Goal: Information Seeking & Learning: Learn about a topic

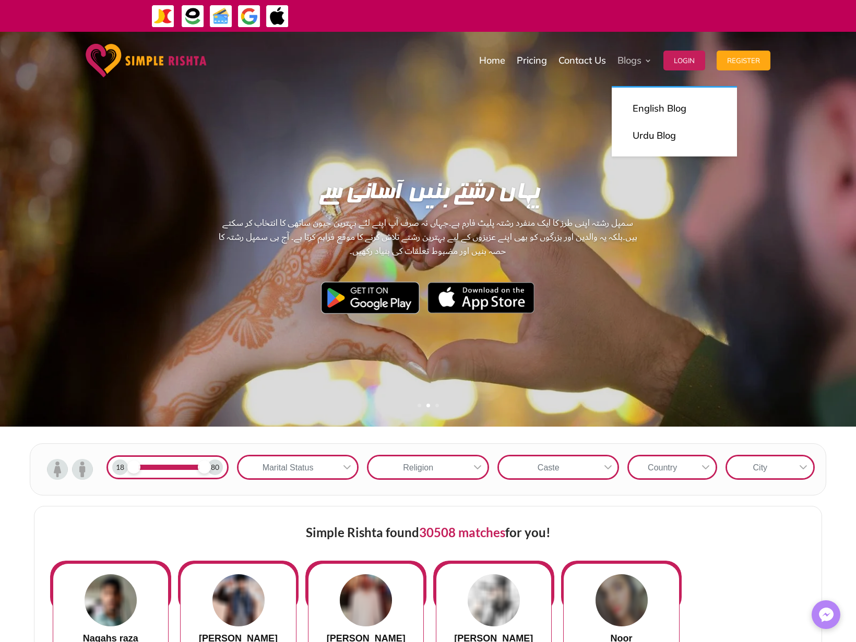
click at [635, 60] on span "Blogs" at bounding box center [629, 60] width 24 height 7
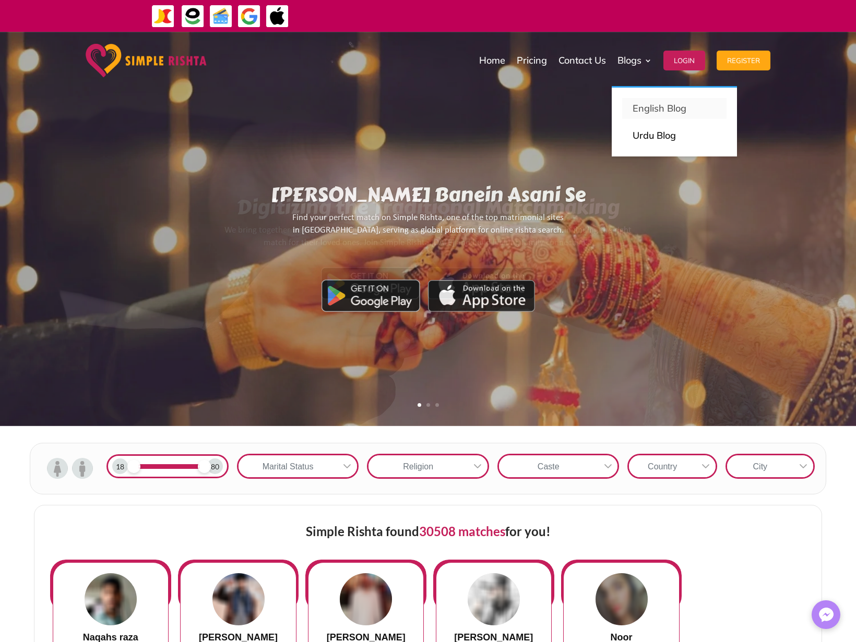
click at [674, 108] on span "English Blog" at bounding box center [660, 108] width 54 height 12
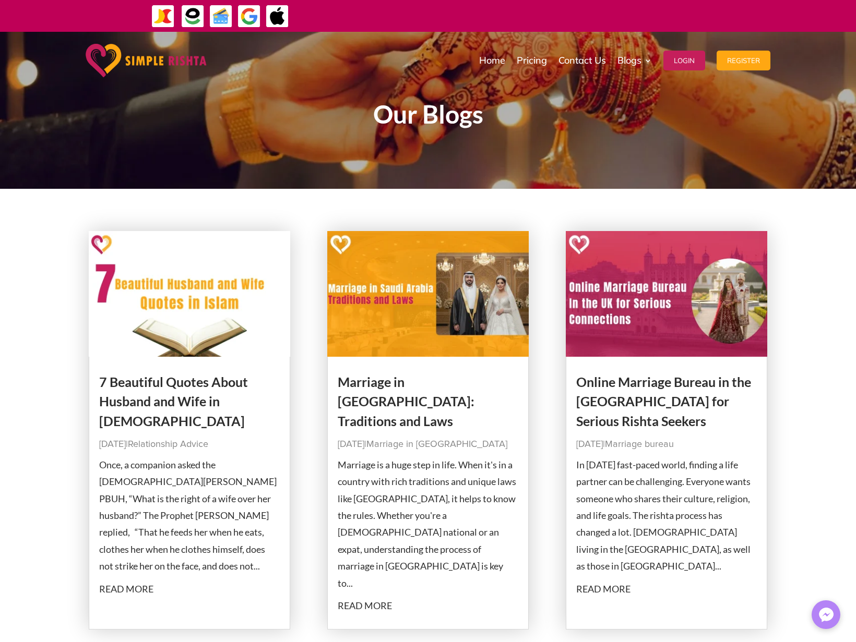
click at [145, 385] on span "7 Beautiful Quotes About Husband and Wife in [DEMOGRAPHIC_DATA]" at bounding box center [173, 401] width 149 height 55
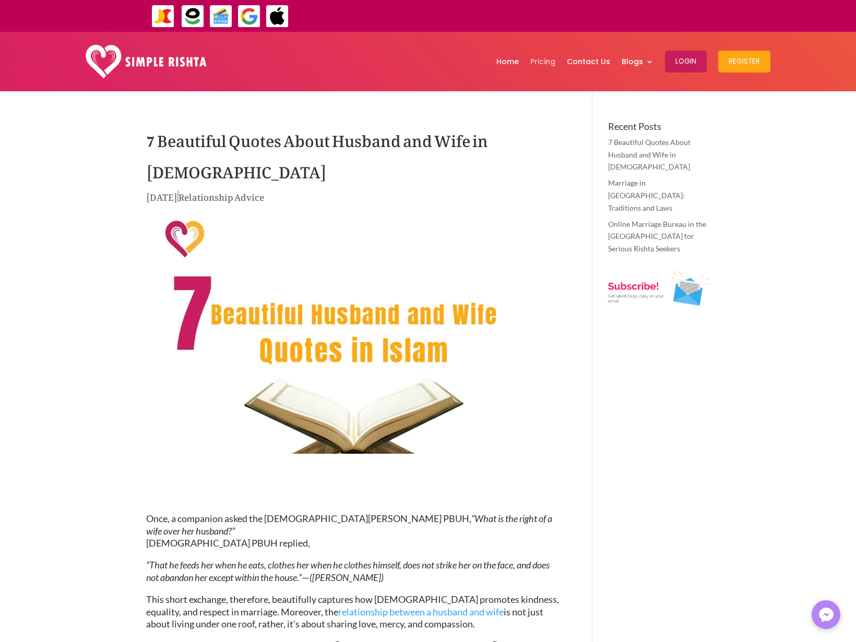
click at [543, 61] on span "Pricing" at bounding box center [542, 61] width 25 height 7
